Goal: Information Seeking & Learning: Learn about a topic

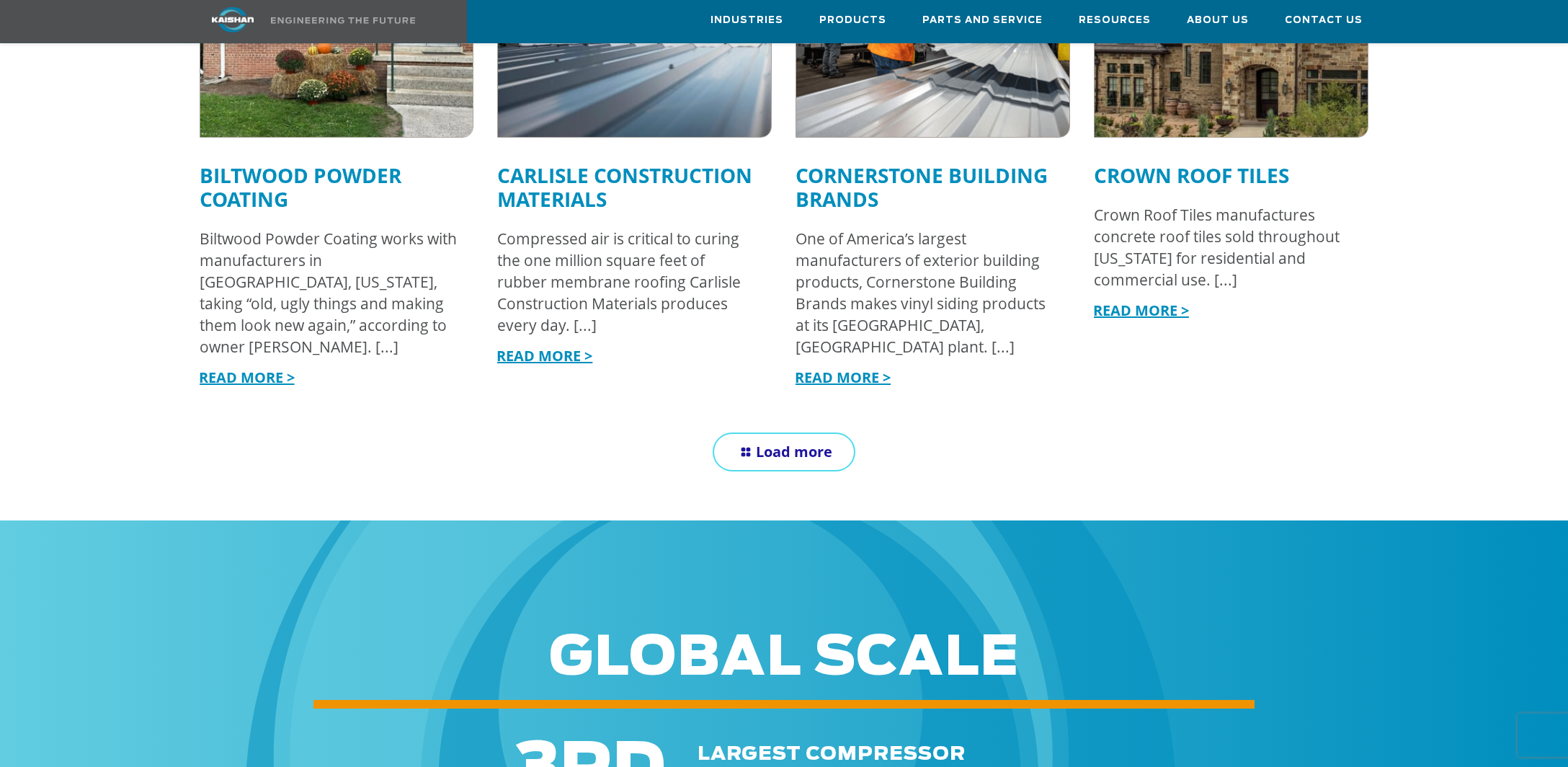
click at [799, 433] on link "Load more" at bounding box center [784, 452] width 143 height 39
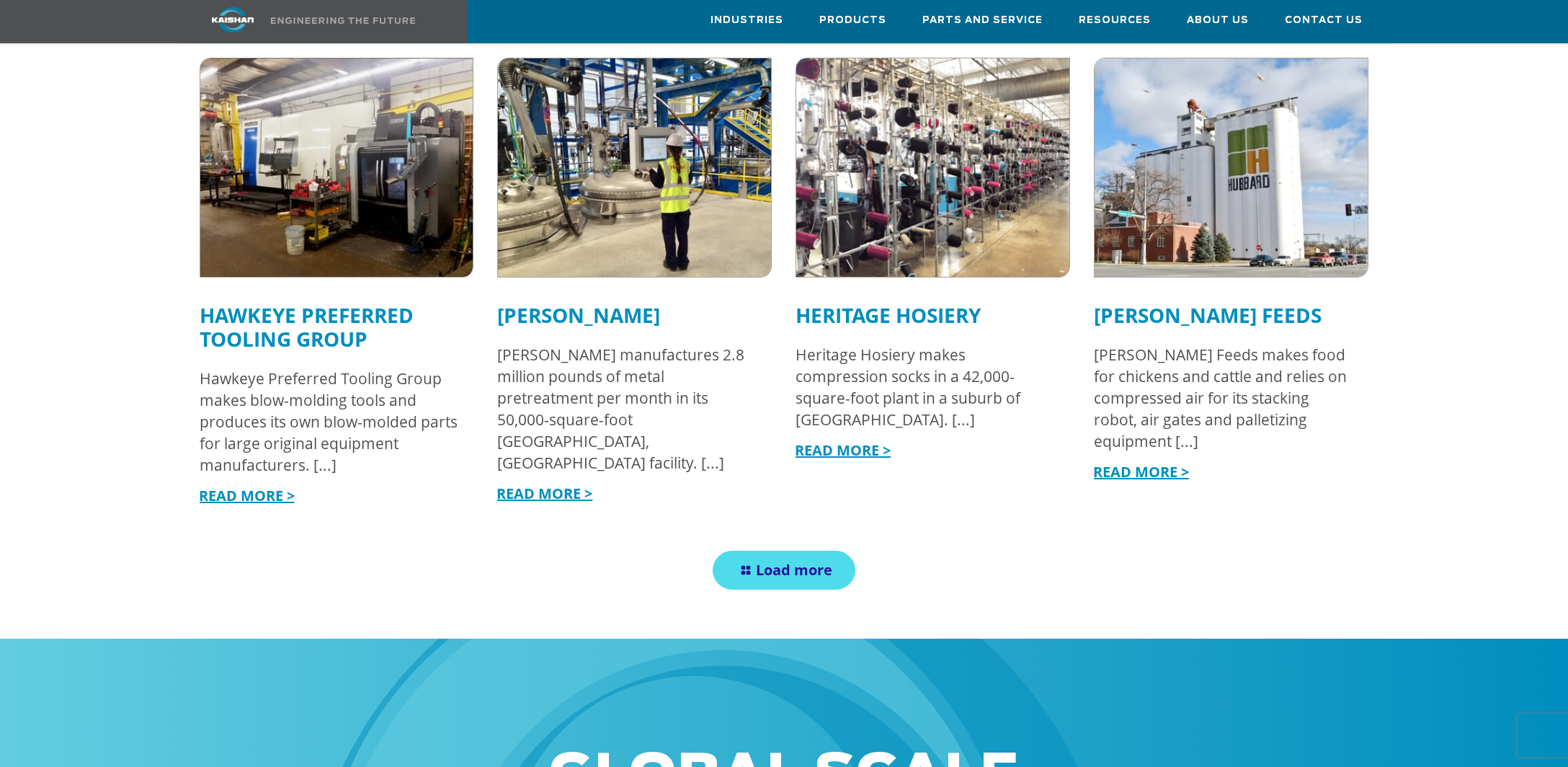
scroll to position [2658, 0]
click at [776, 559] on span "Load more" at bounding box center [794, 568] width 76 height 20
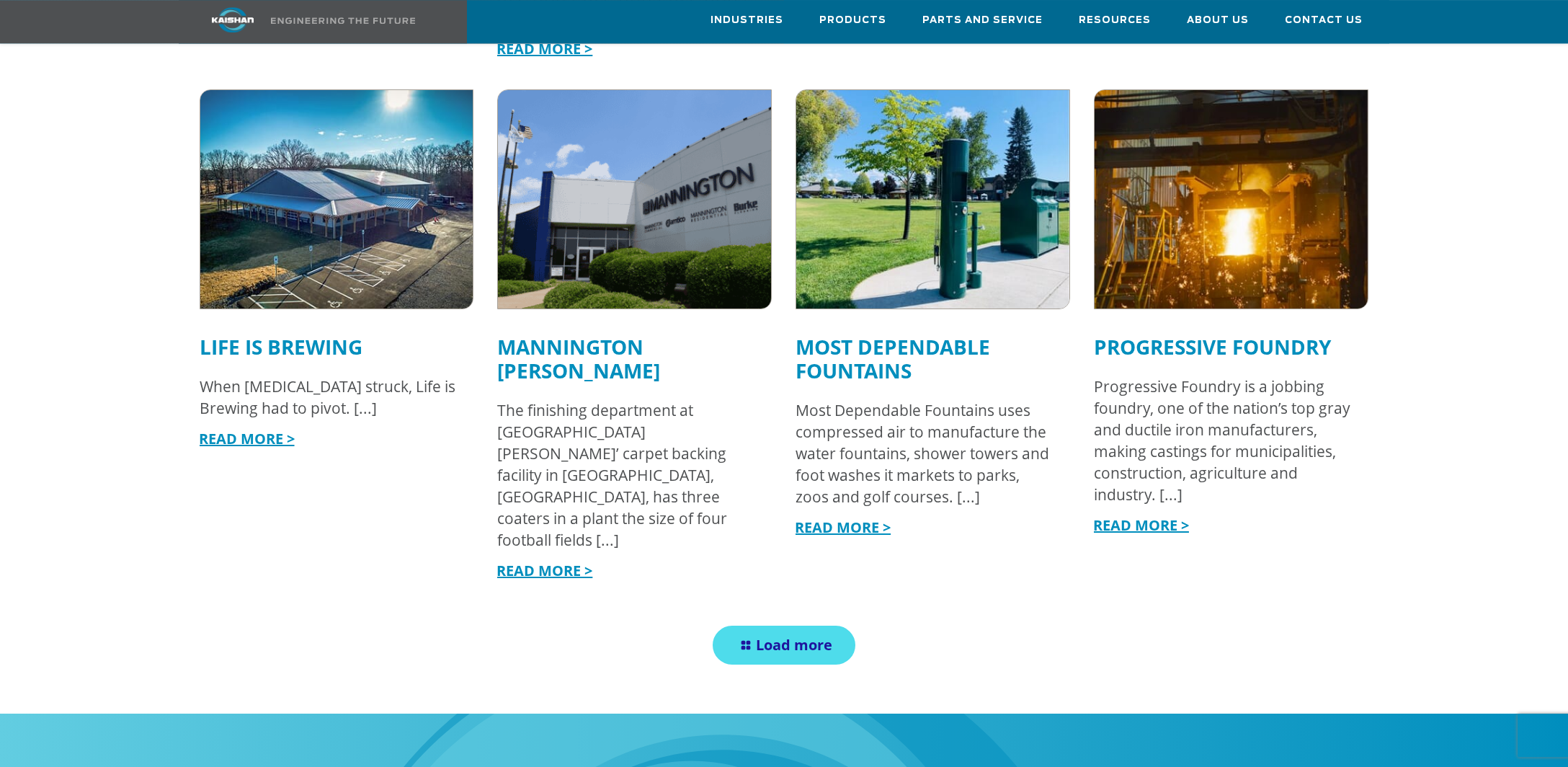
scroll to position [3721, 0]
click at [794, 635] on span "Load more" at bounding box center [794, 645] width 76 height 20
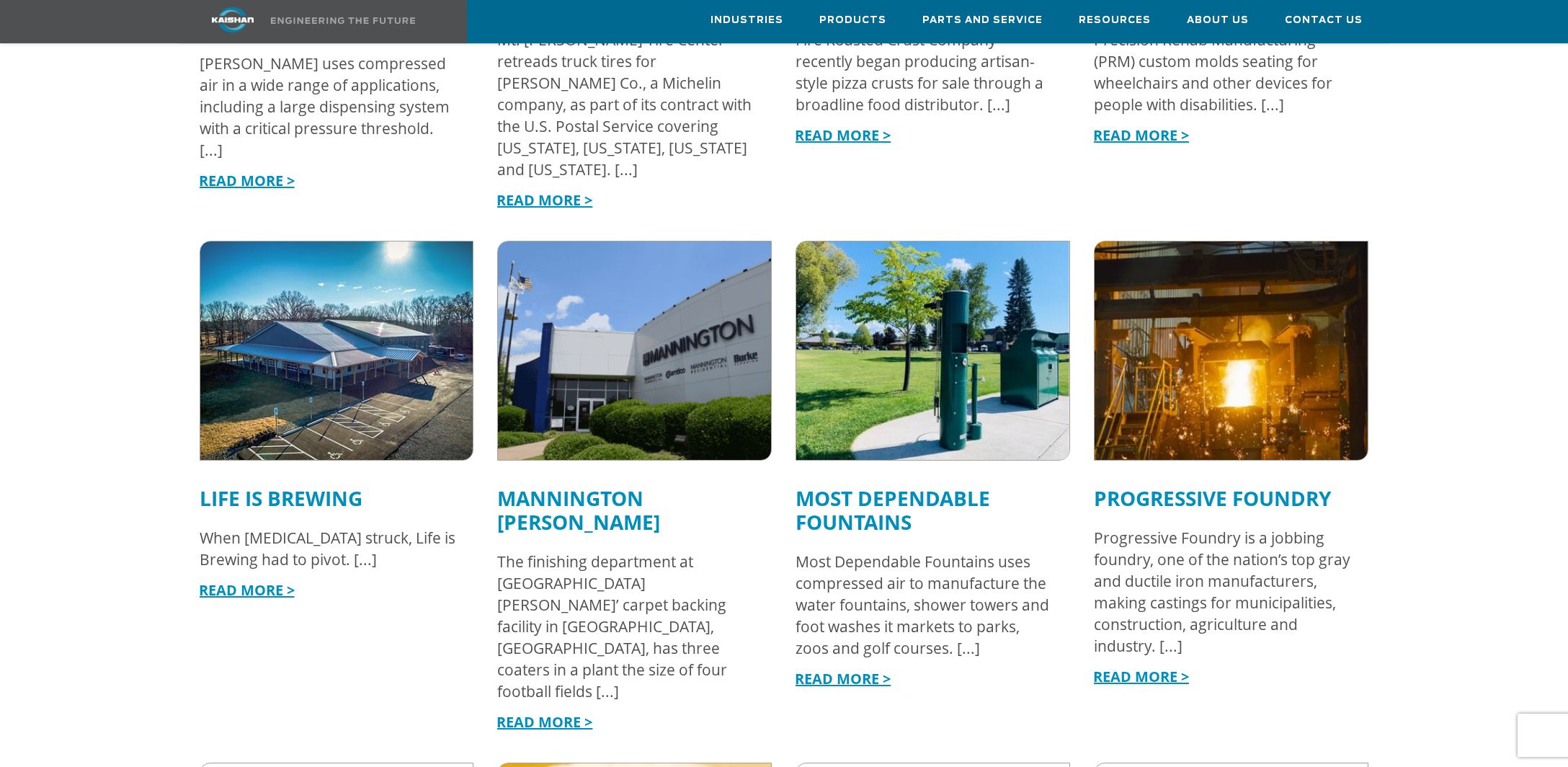
scroll to position [3571, 0]
click at [628, 484] on link "Mannington [PERSON_NAME]" at bounding box center [578, 509] width 163 height 51
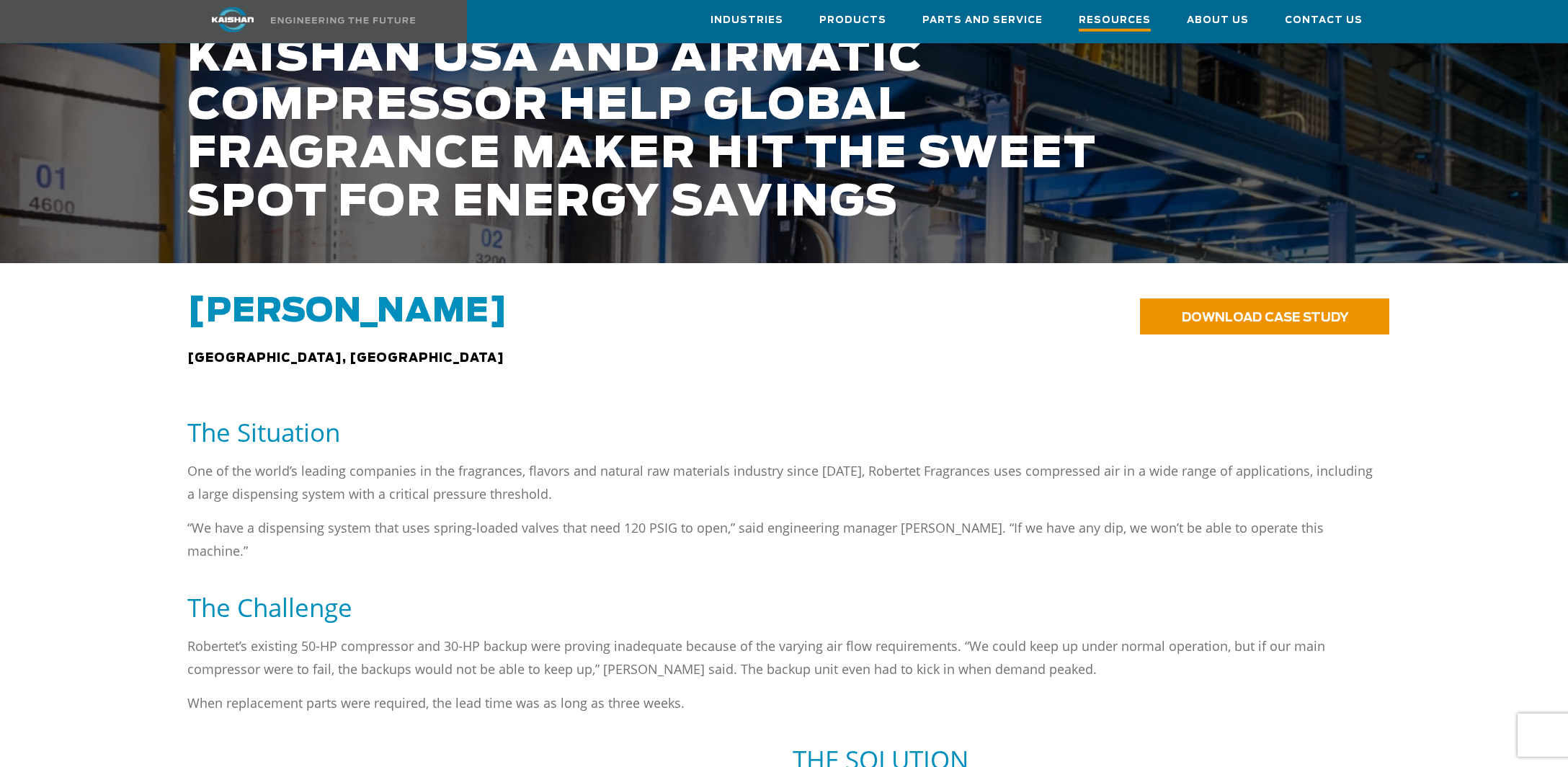
scroll to position [353, 0]
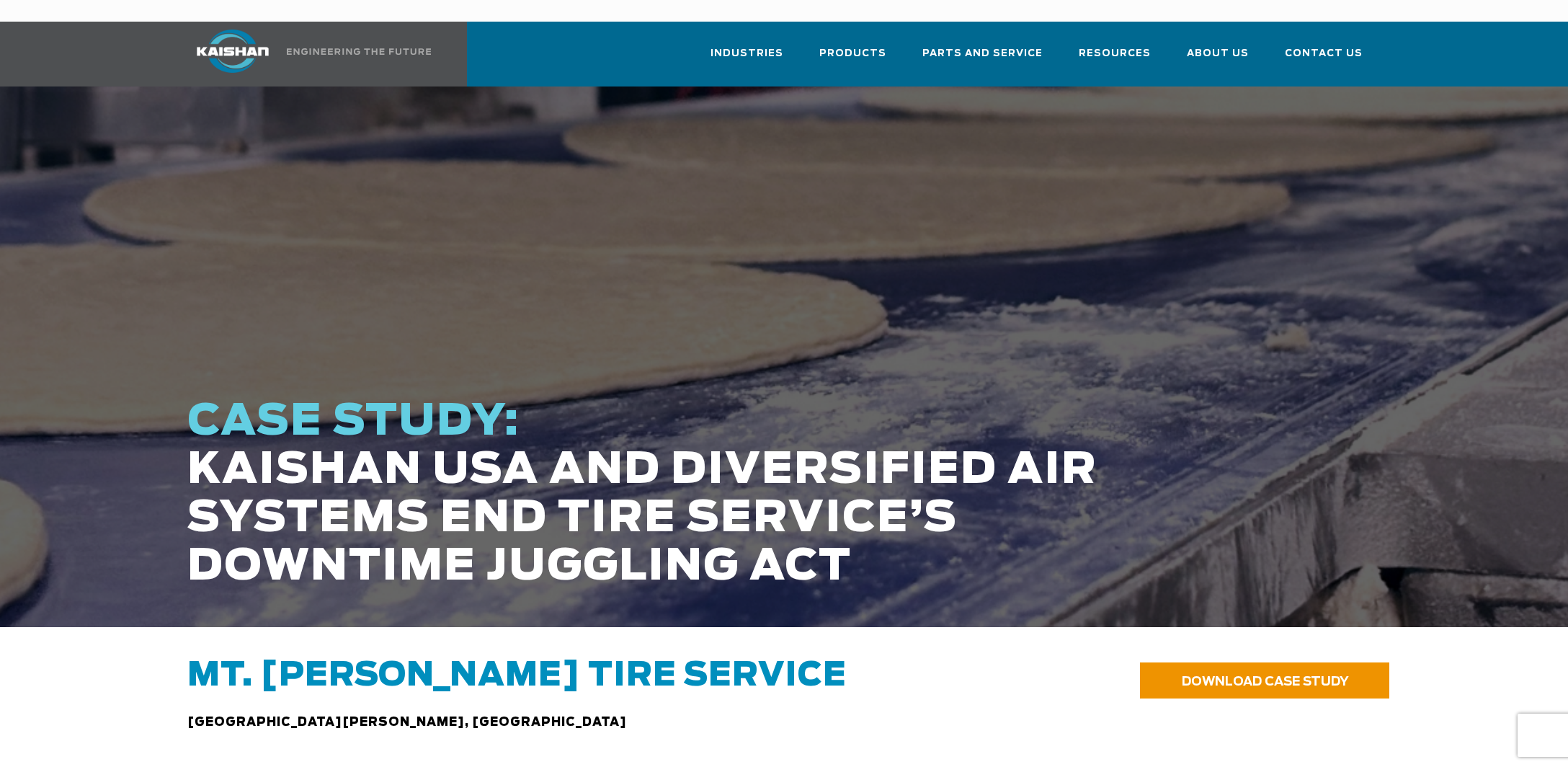
click at [1461, 658] on div at bounding box center [784, 711] width 1443 height 109
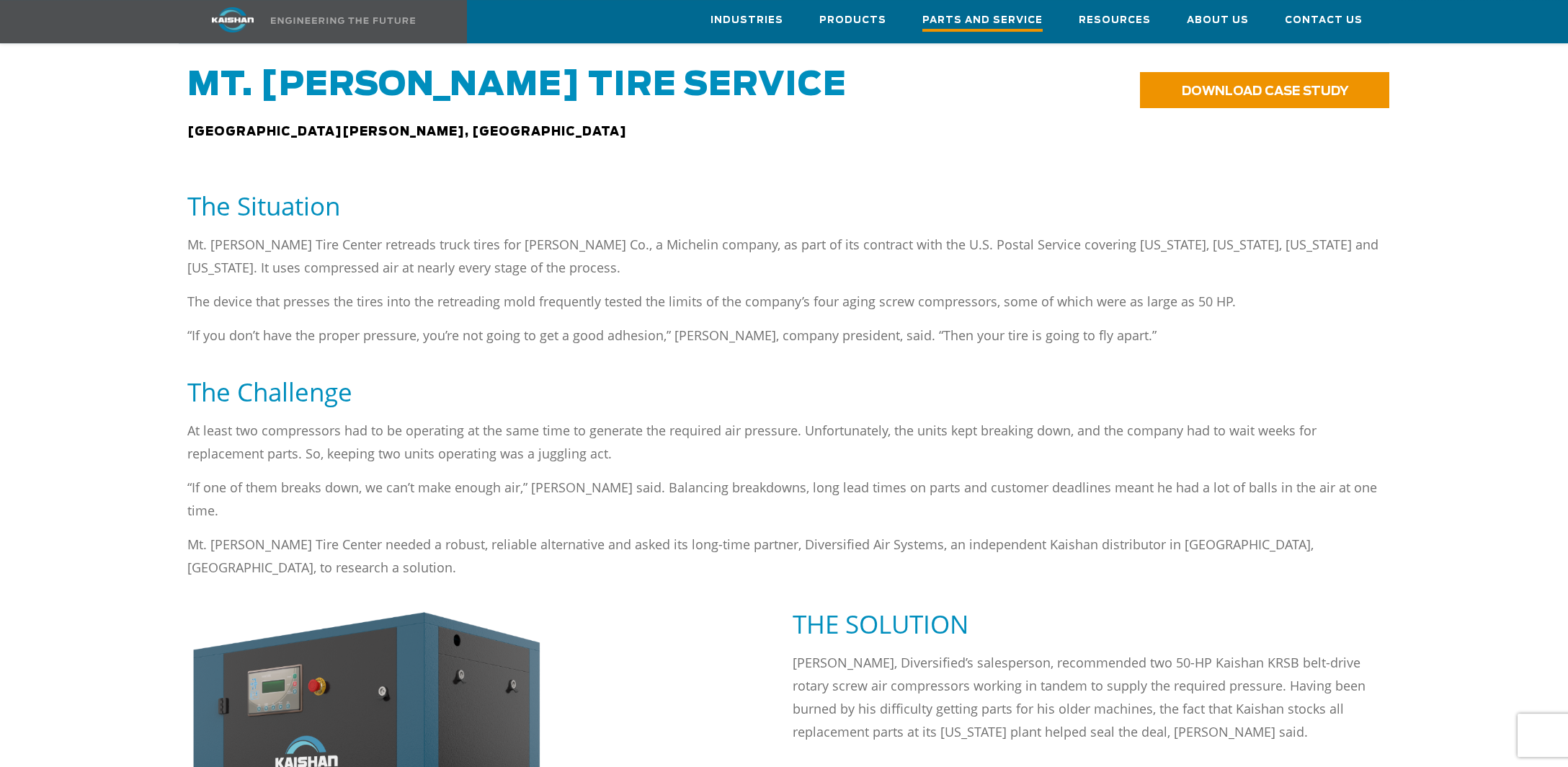
scroll to position [556, 0]
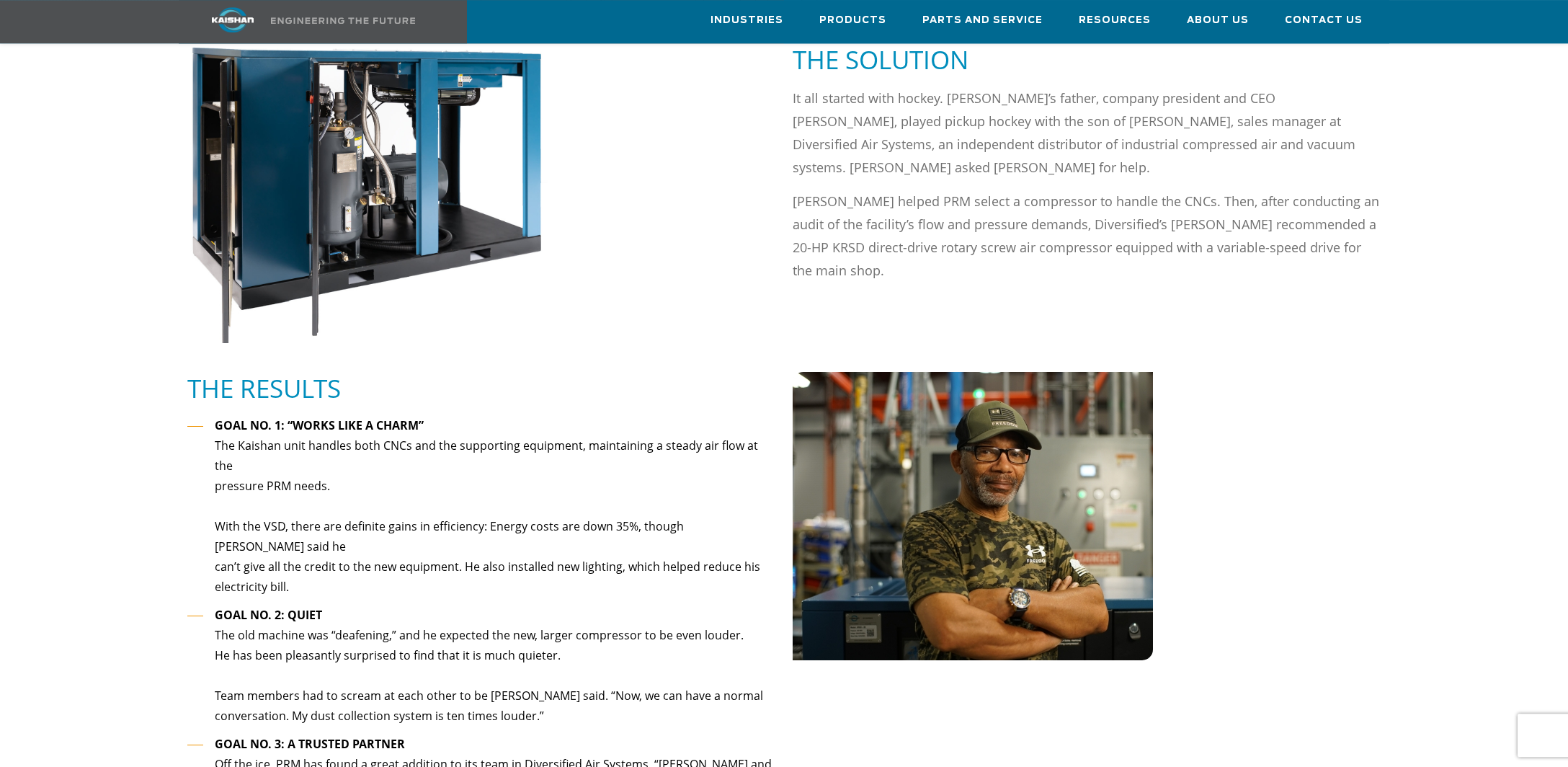
scroll to position [1063, 0]
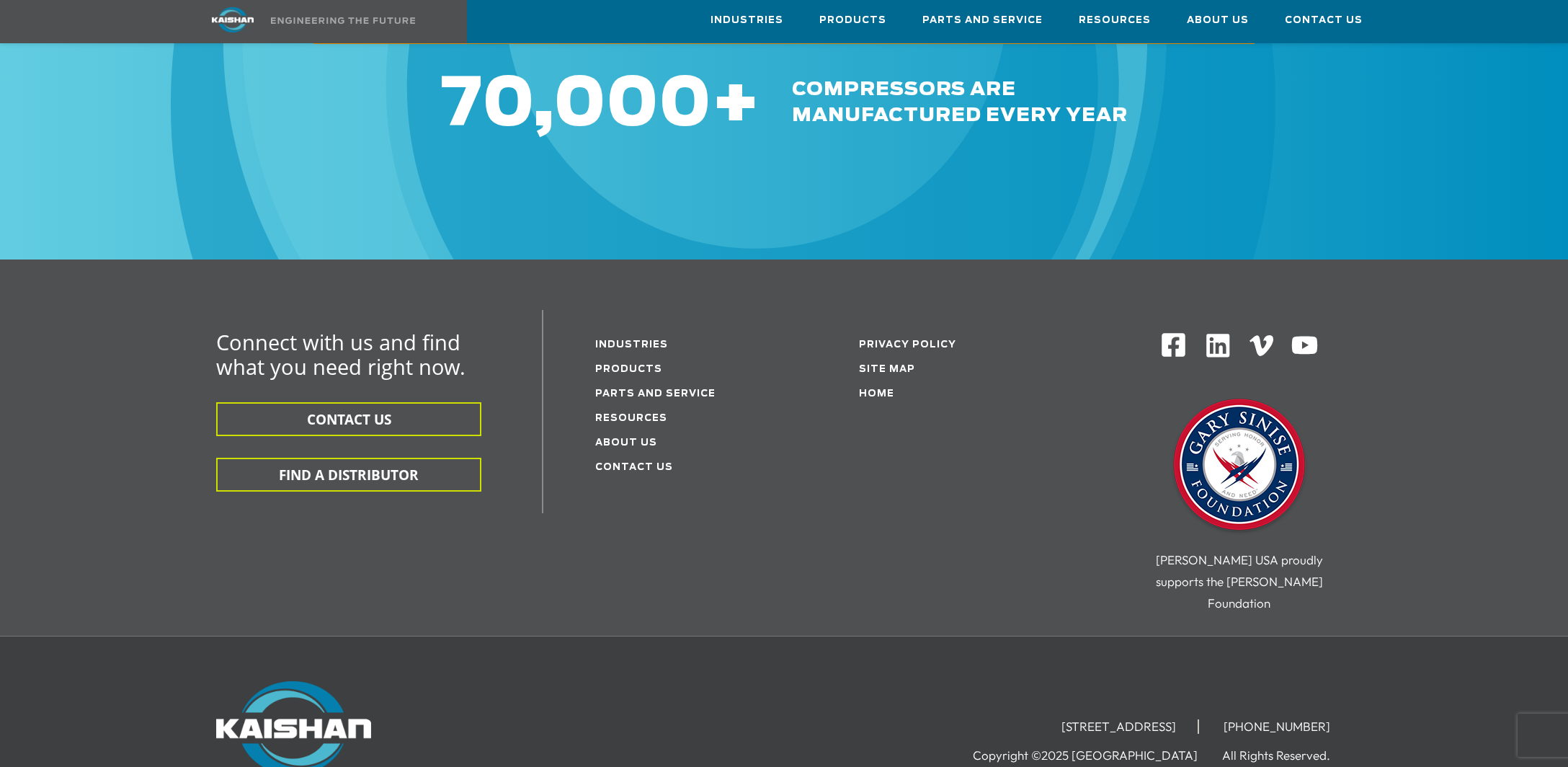
scroll to position [2485, 0]
